Goal: Navigation & Orientation: Find specific page/section

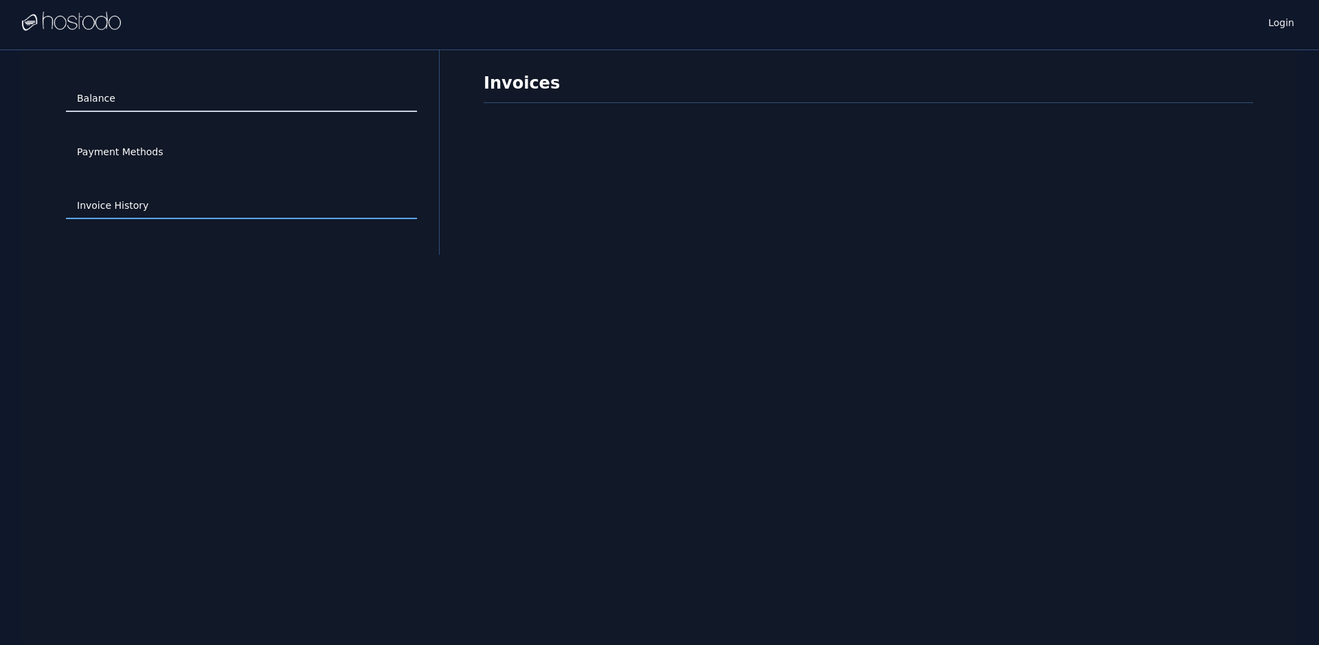
click at [98, 94] on link "Balance" at bounding box center [241, 99] width 351 height 26
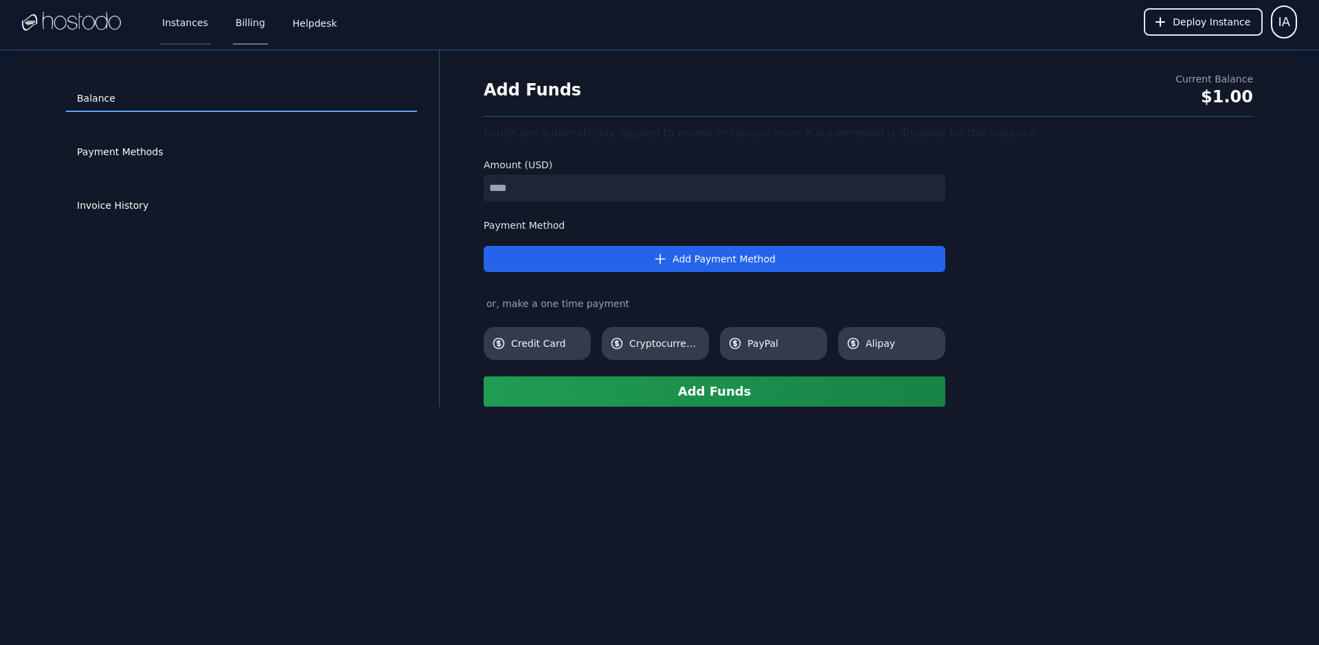
click at [197, 34] on link "Instances" at bounding box center [185, 21] width 52 height 45
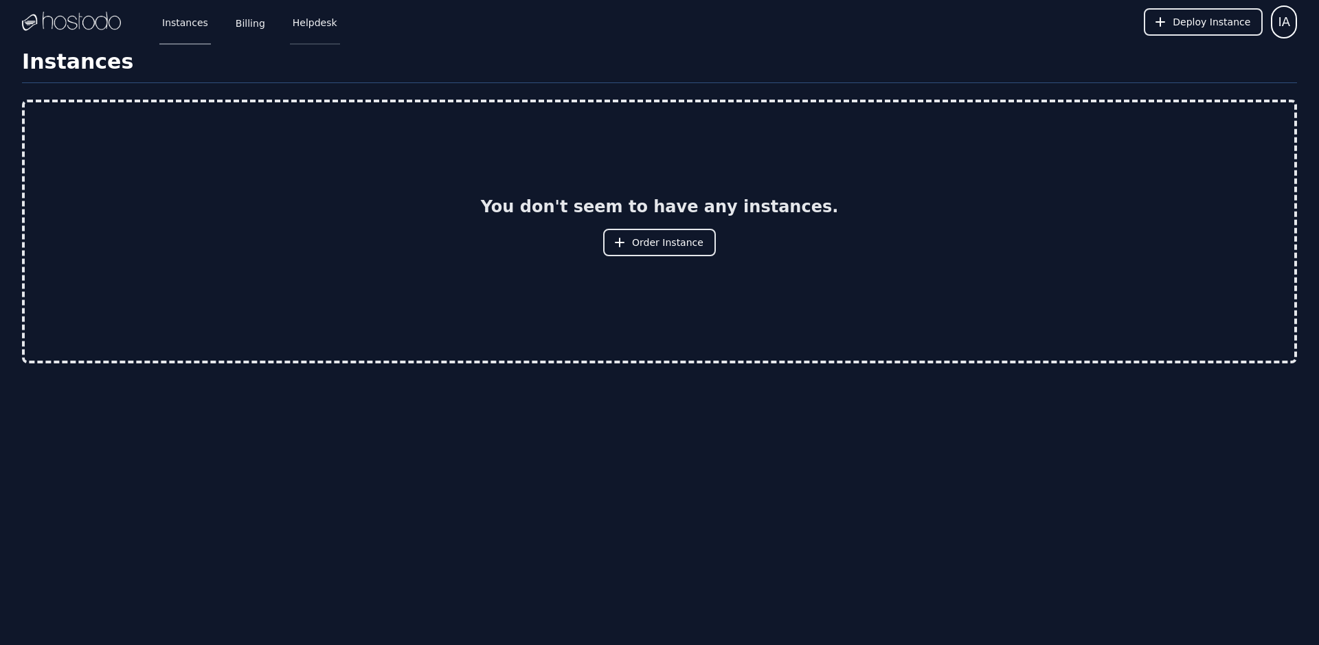
click at [315, 16] on link "Helpdesk" at bounding box center [315, 21] width 50 height 45
